Goal: Use online tool/utility: Utilize a website feature to perform a specific function

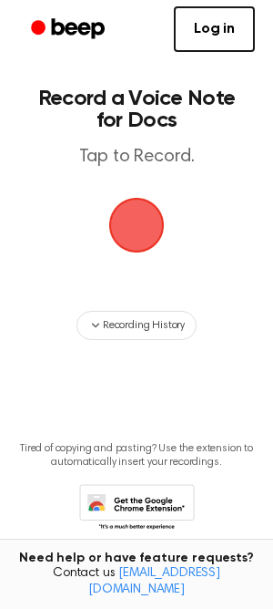
click at [139, 227] on span "button" at bounding box center [136, 225] width 73 height 73
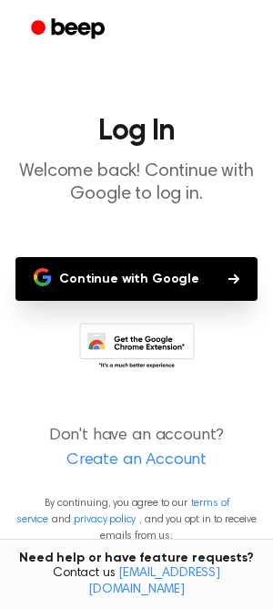
click at [141, 283] on button "Continue with Google" at bounding box center [136, 279] width 242 height 44
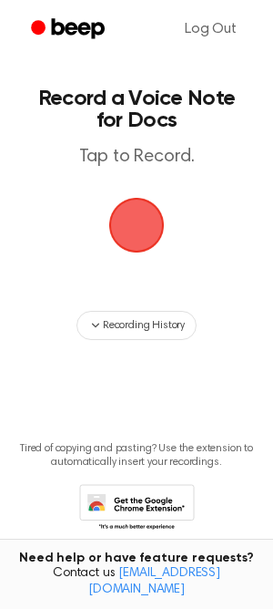
click at [137, 222] on span "button" at bounding box center [137, 225] width 59 height 59
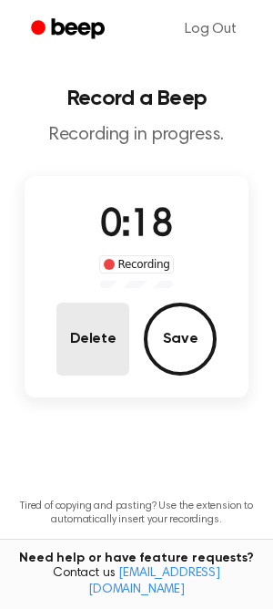
click at [101, 349] on button "Delete" at bounding box center [93, 339] width 73 height 73
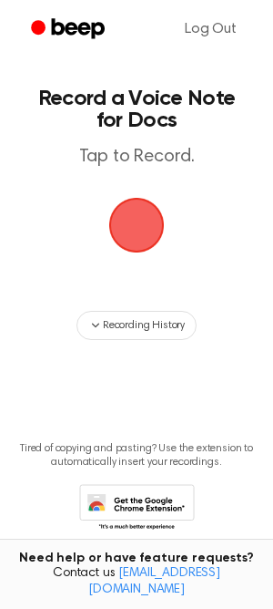
click at [135, 232] on span "button" at bounding box center [137, 225] width 66 height 66
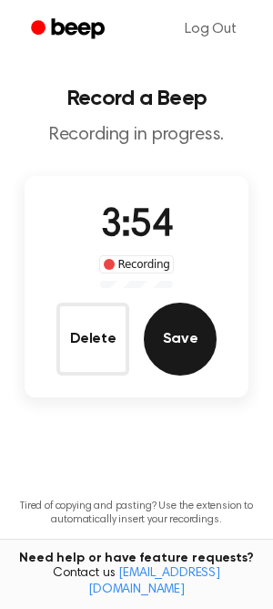
click at [170, 329] on button "Save" at bounding box center [180, 339] width 73 height 73
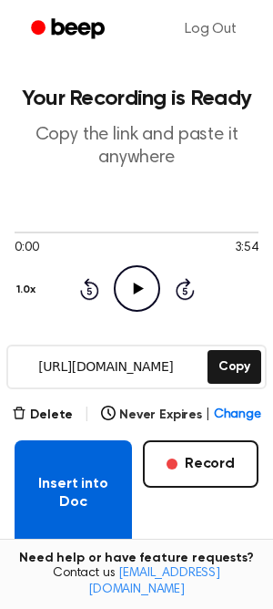
click at [79, 501] on button "Insert into Doc" at bounding box center [74, 493] width 118 height 106
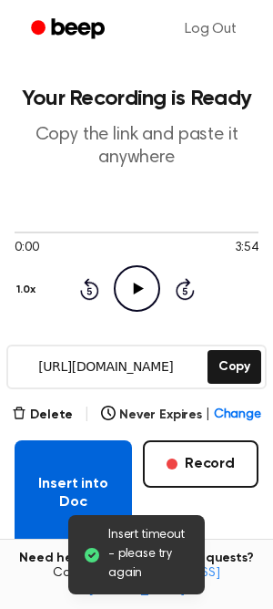
click at [79, 501] on button "Insert into Doc" at bounding box center [74, 493] width 118 height 106
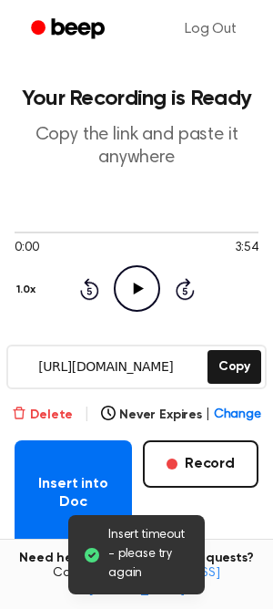
click at [26, 413] on icon "button" at bounding box center [19, 413] width 15 height 15
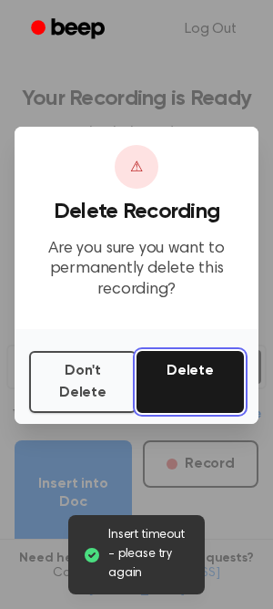
click at [175, 365] on button "Delete" at bounding box center [191, 382] width 108 height 62
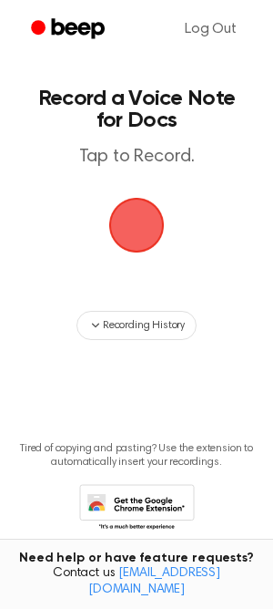
click at [133, 231] on span "button" at bounding box center [137, 225] width 62 height 62
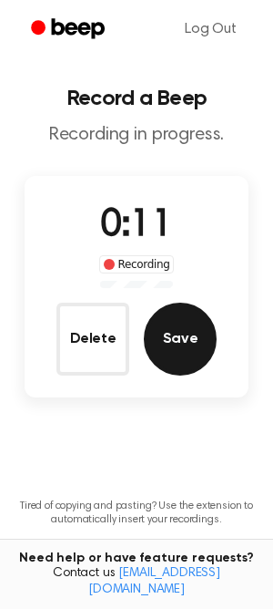
click at [181, 336] on button "Save" at bounding box center [180, 339] width 73 height 73
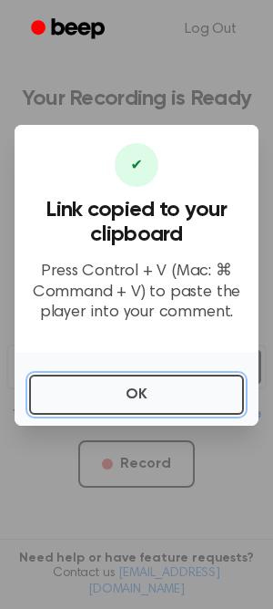
click at [85, 383] on button "OK" at bounding box center [136, 395] width 215 height 40
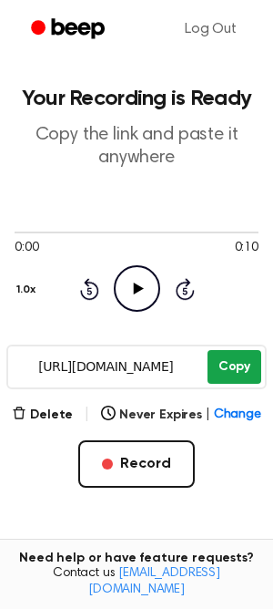
click at [229, 370] on button "Copy" at bounding box center [235, 367] width 54 height 34
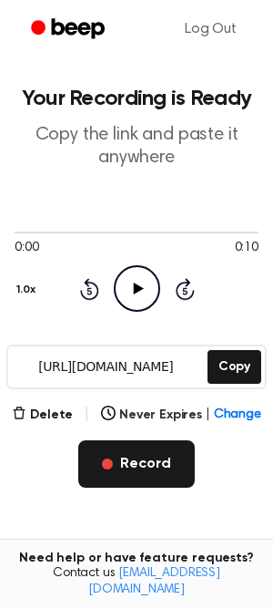
click at [134, 466] on button "Record" at bounding box center [136, 463] width 116 height 47
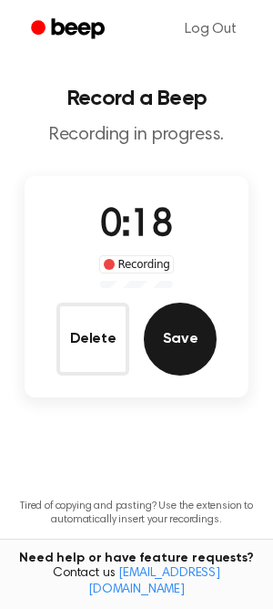
click at [189, 355] on button "Save" at bounding box center [180, 339] width 73 height 73
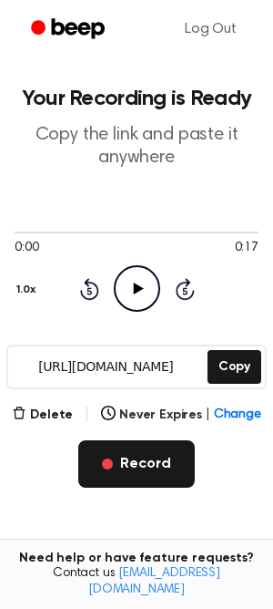
click at [131, 476] on button "Record" at bounding box center [136, 463] width 116 height 47
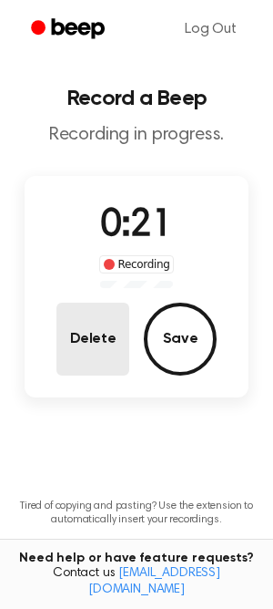
click at [110, 340] on button "Delete" at bounding box center [93, 339] width 73 height 73
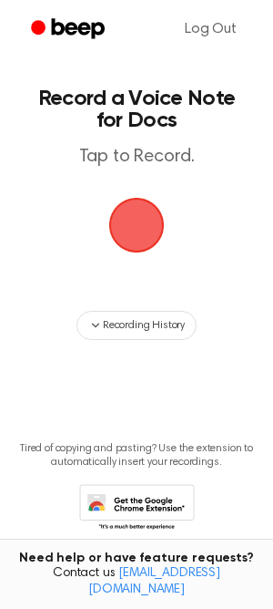
click at [140, 219] on span "button" at bounding box center [136, 225] width 70 height 70
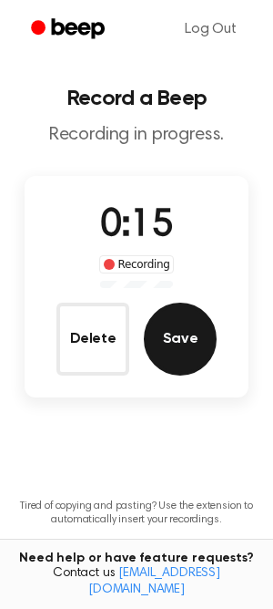
click at [189, 343] on button "Save" at bounding box center [180, 339] width 73 height 73
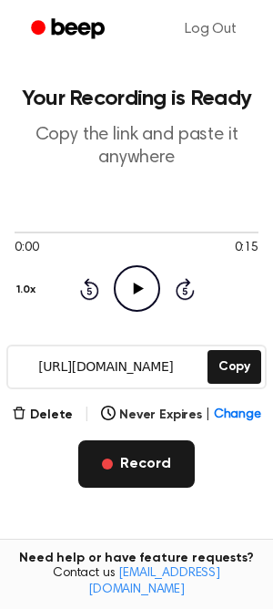
click at [140, 468] on button "Record" at bounding box center [136, 463] width 116 height 47
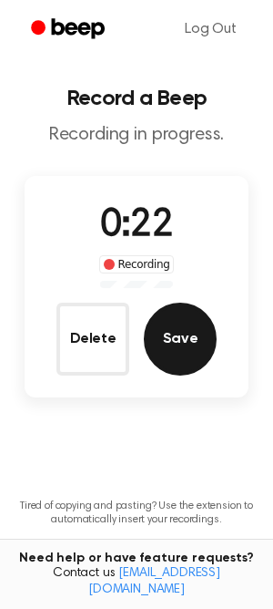
click at [194, 345] on button "Save" at bounding box center [180, 339] width 73 height 73
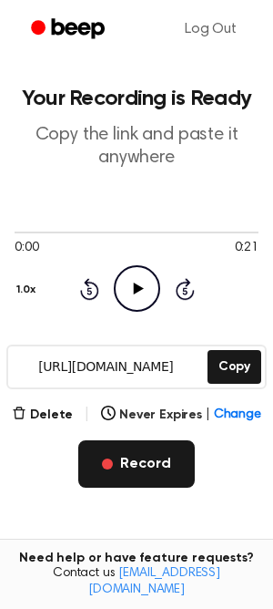
click at [130, 469] on button "Record" at bounding box center [136, 463] width 116 height 47
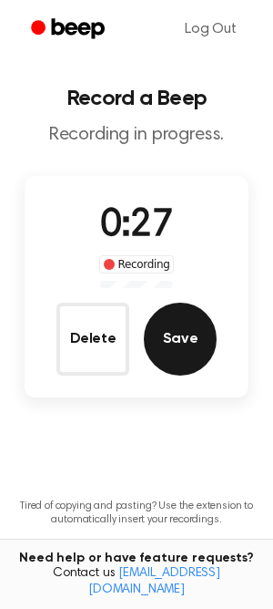
click at [190, 343] on button "Save" at bounding box center [180, 339] width 73 height 73
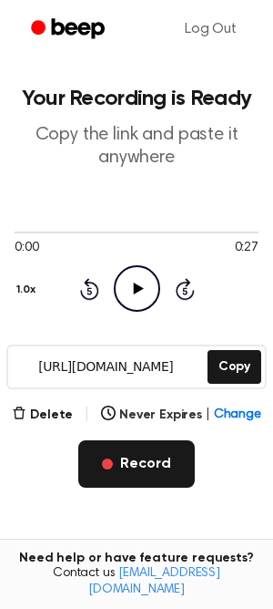
click at [123, 479] on button "Record" at bounding box center [136, 463] width 116 height 47
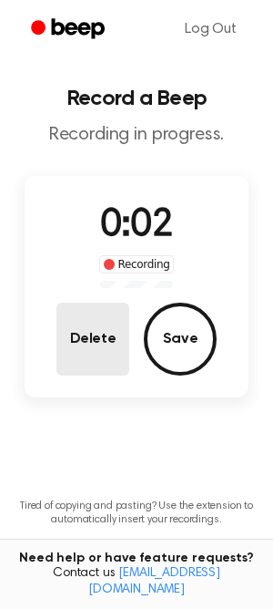
click at [111, 345] on button "Delete" at bounding box center [93, 339] width 73 height 73
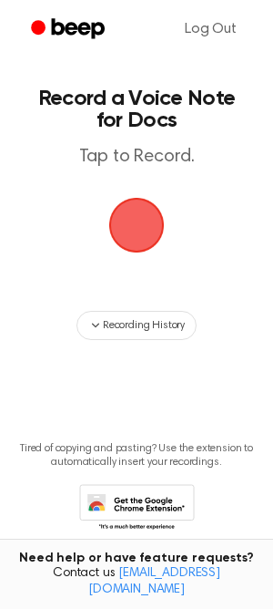
click at [132, 215] on span "button" at bounding box center [137, 226] width 94 height 94
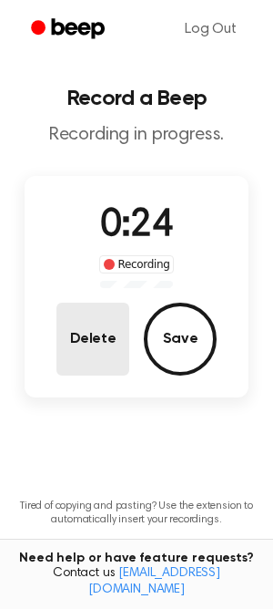
click at [97, 334] on button "Delete" at bounding box center [93, 339] width 73 height 73
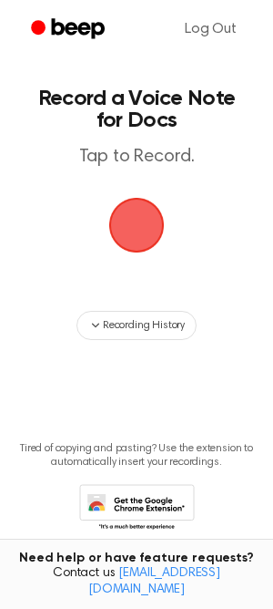
click at [145, 232] on span "button" at bounding box center [137, 225] width 59 height 59
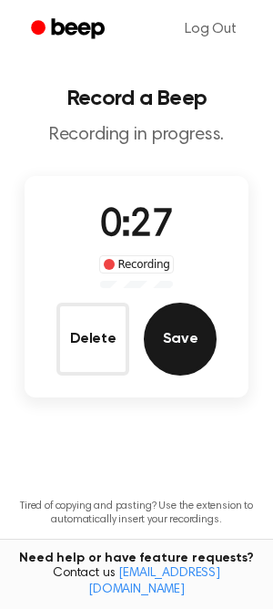
click at [186, 345] on button "Save" at bounding box center [180, 339] width 73 height 73
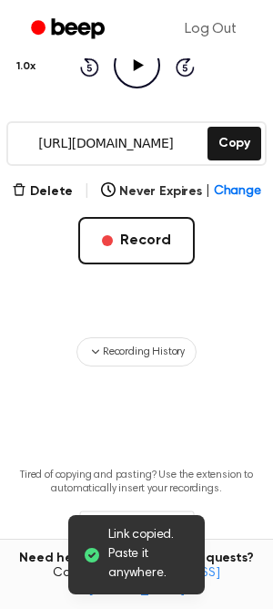
scroll to position [284, 0]
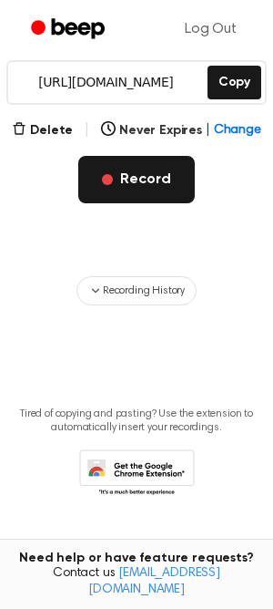
click at [151, 190] on button "Record" at bounding box center [136, 179] width 116 height 47
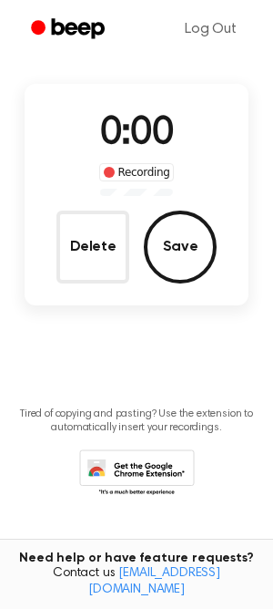
scroll to position [92, 0]
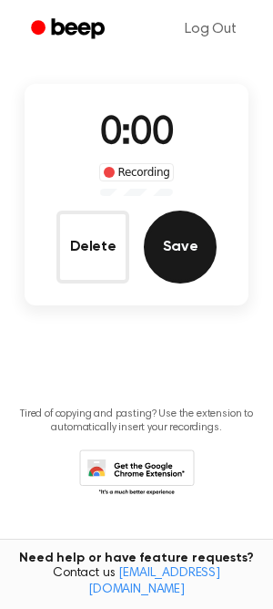
click at [177, 244] on button "Save" at bounding box center [180, 247] width 73 height 73
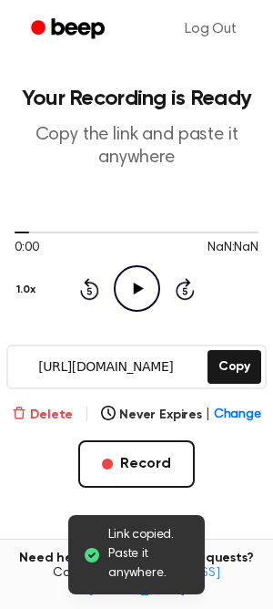
click at [54, 411] on button "Delete" at bounding box center [42, 415] width 61 height 19
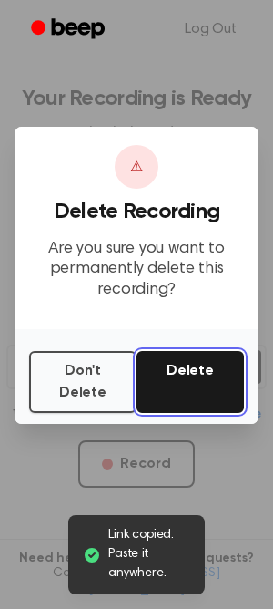
click at [167, 373] on button "Delete" at bounding box center [191, 382] width 108 height 62
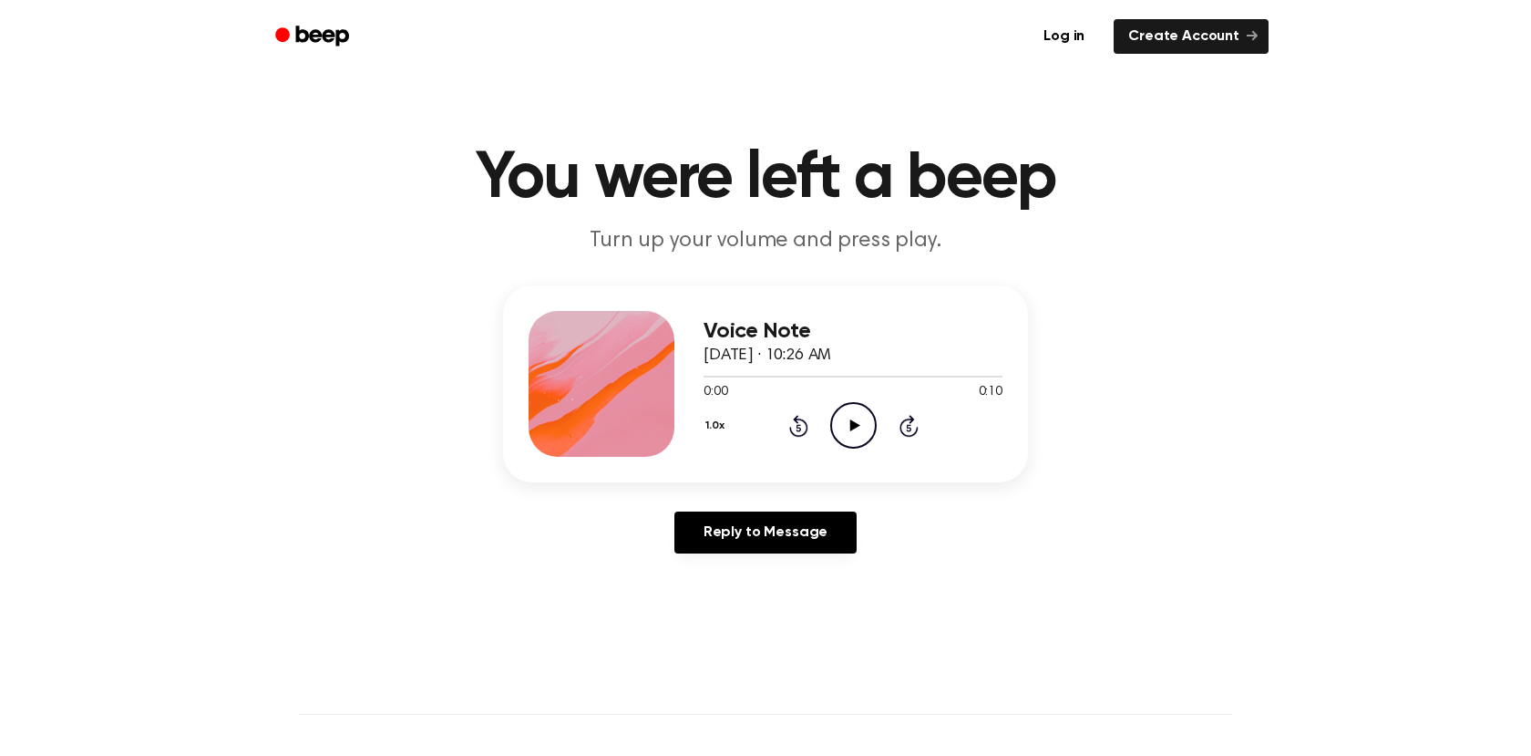
click at [851, 421] on icon at bounding box center [854, 425] width 10 height 12
click at [849, 430] on icon at bounding box center [854, 425] width 10 height 12
click at [859, 413] on icon "Play Audio" at bounding box center [853, 425] width 46 height 46
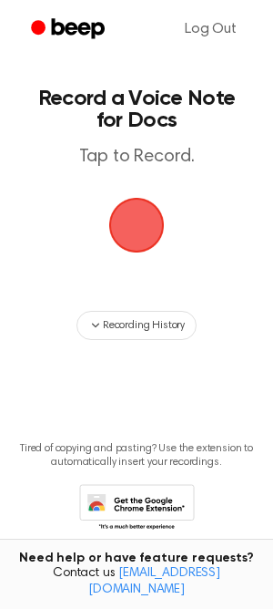
click at [128, 222] on span "button" at bounding box center [136, 225] width 73 height 73
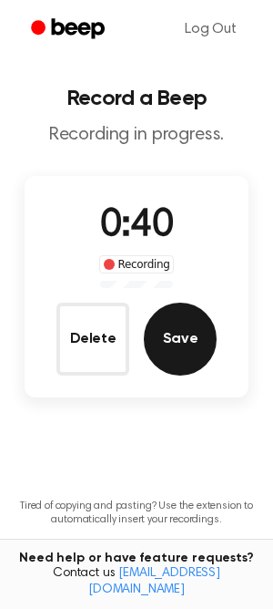
click at [195, 341] on button "Save" at bounding box center [180, 339] width 73 height 73
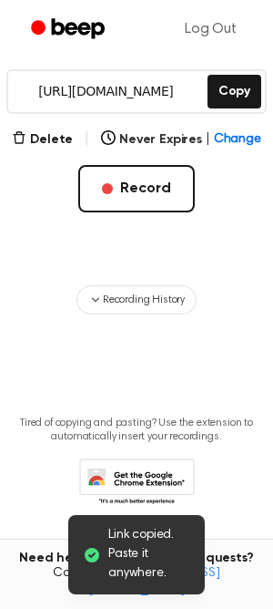
scroll to position [284, 0]
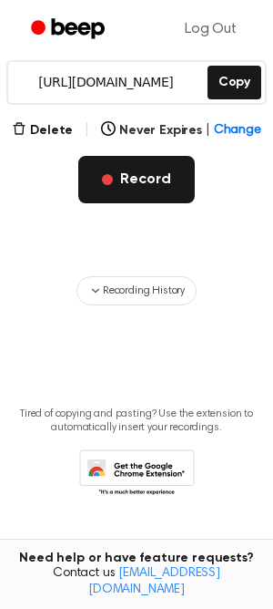
click at [145, 175] on button "Record" at bounding box center [136, 179] width 116 height 47
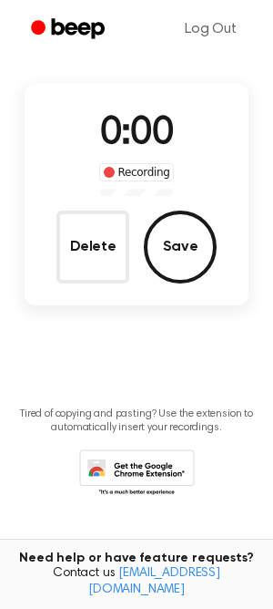
scroll to position [92, 0]
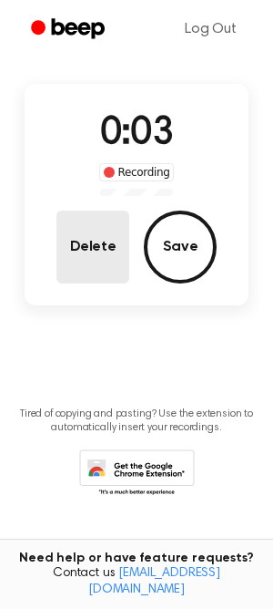
click at [85, 246] on button "Delete" at bounding box center [93, 247] width 73 height 73
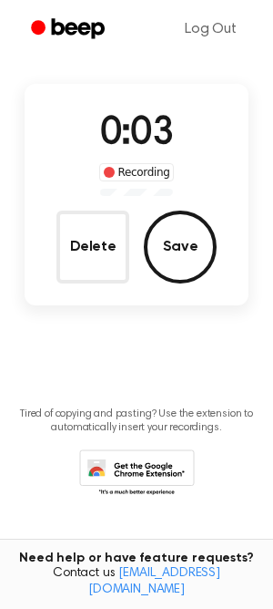
scroll to position [35, 0]
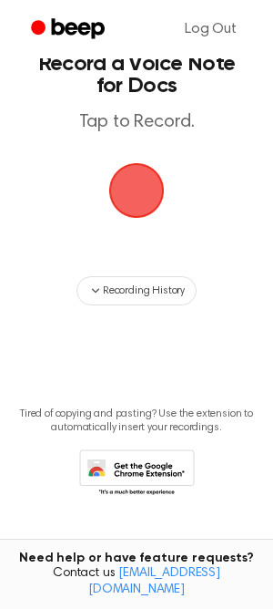
click at [148, 191] on span "button" at bounding box center [136, 190] width 51 height 51
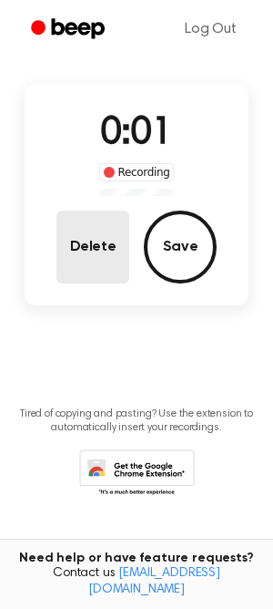
click at [98, 227] on button "Delete" at bounding box center [93, 247] width 73 height 73
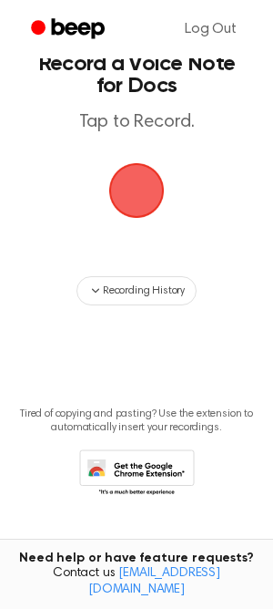
click at [147, 187] on span "button" at bounding box center [136, 190] width 67 height 67
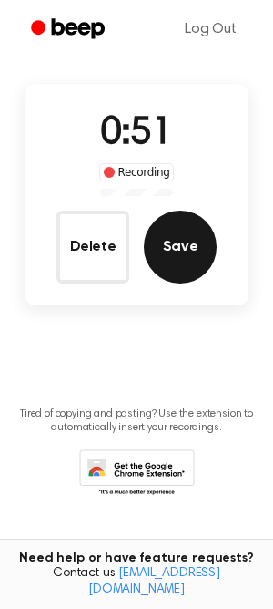
click at [188, 255] on button "Save" at bounding box center [180, 247] width 73 height 73
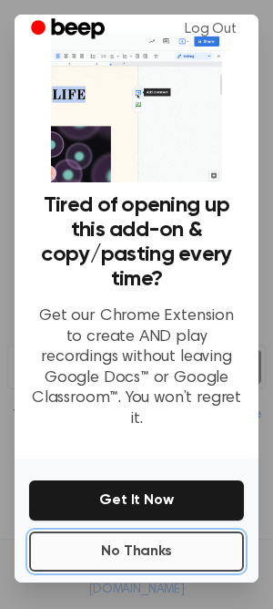
click at [125, 535] on button "No Thanks" at bounding box center [136, 551] width 215 height 40
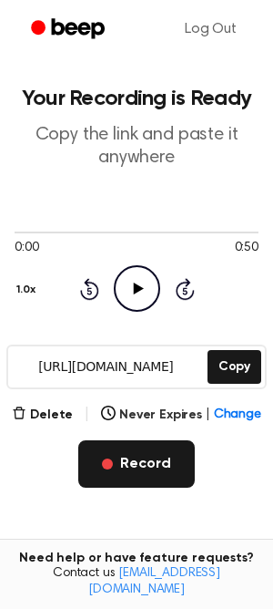
click at [161, 478] on button "Record" at bounding box center [136, 463] width 116 height 47
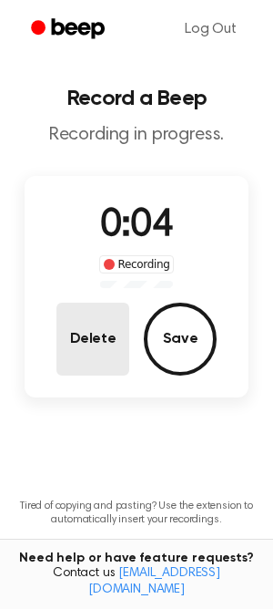
click at [90, 354] on button "Delete" at bounding box center [93, 339] width 73 height 73
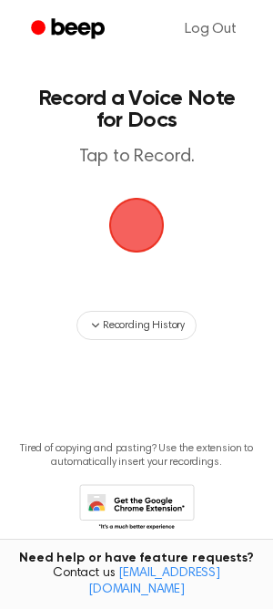
click at [138, 229] on span "button" at bounding box center [137, 225] width 59 height 59
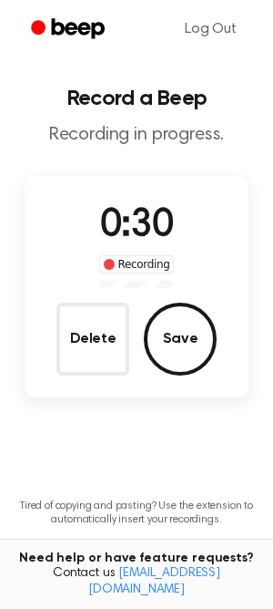
click at [171, 363] on button "Save" at bounding box center [180, 339] width 73 height 73
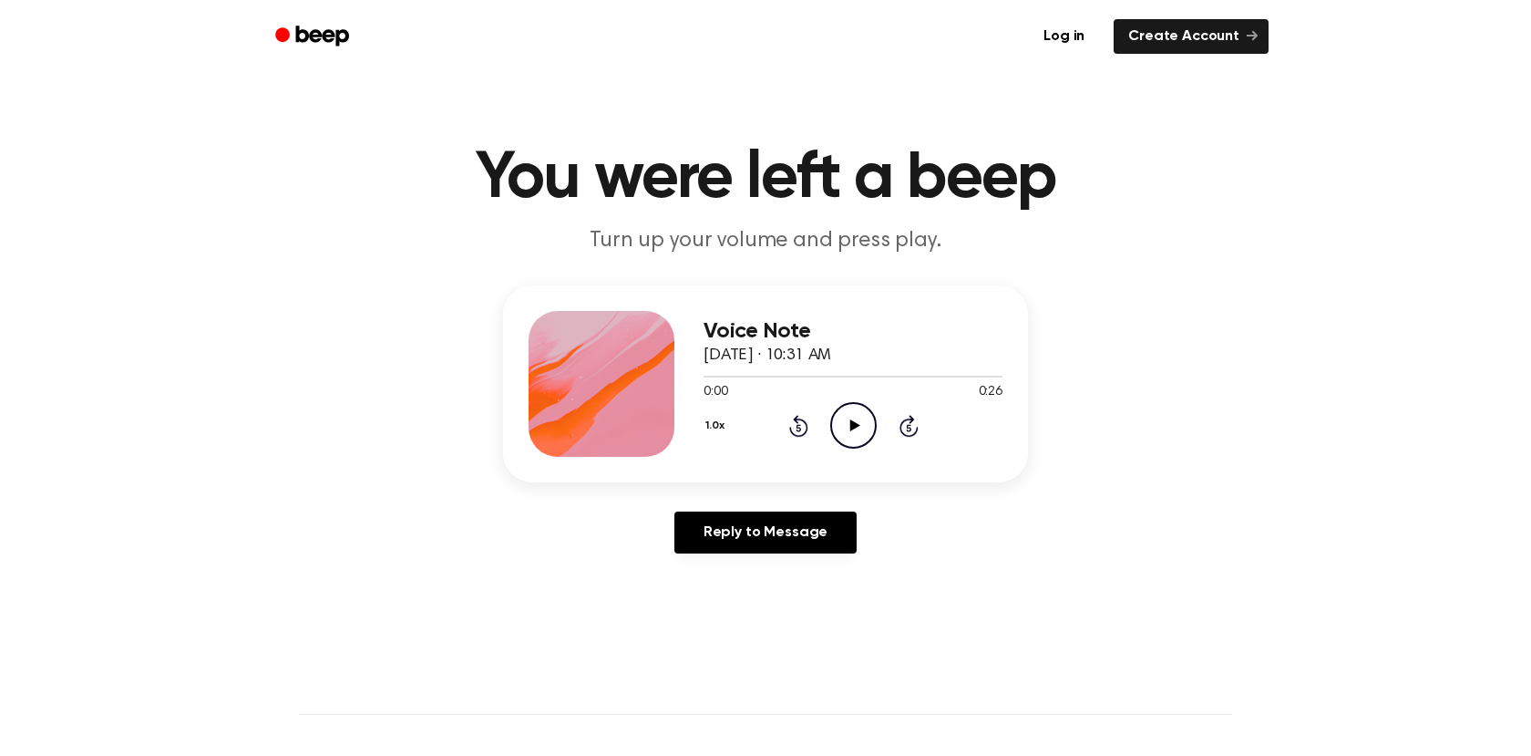
click at [850, 417] on icon "Play Audio" at bounding box center [853, 425] width 46 height 46
